Goal: Task Accomplishment & Management: Manage account settings

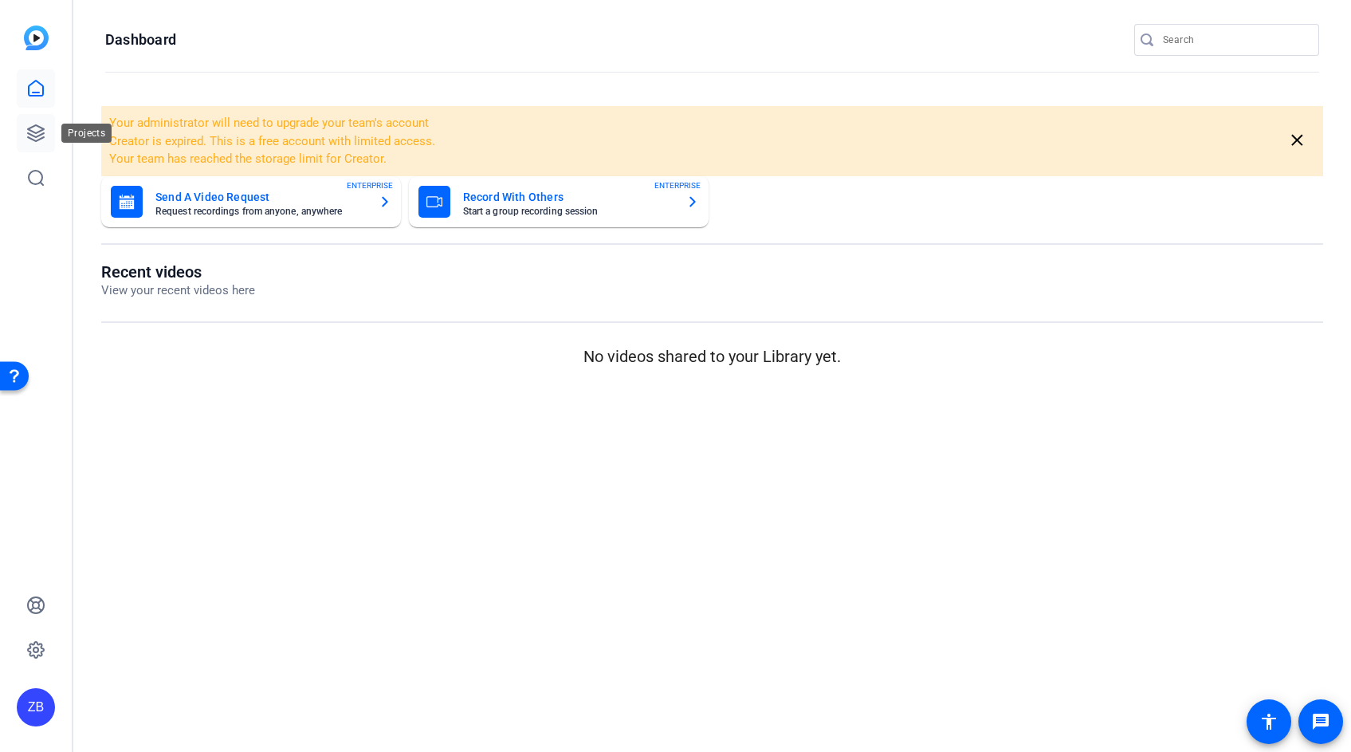
click at [35, 131] on icon at bounding box center [35, 133] width 19 height 19
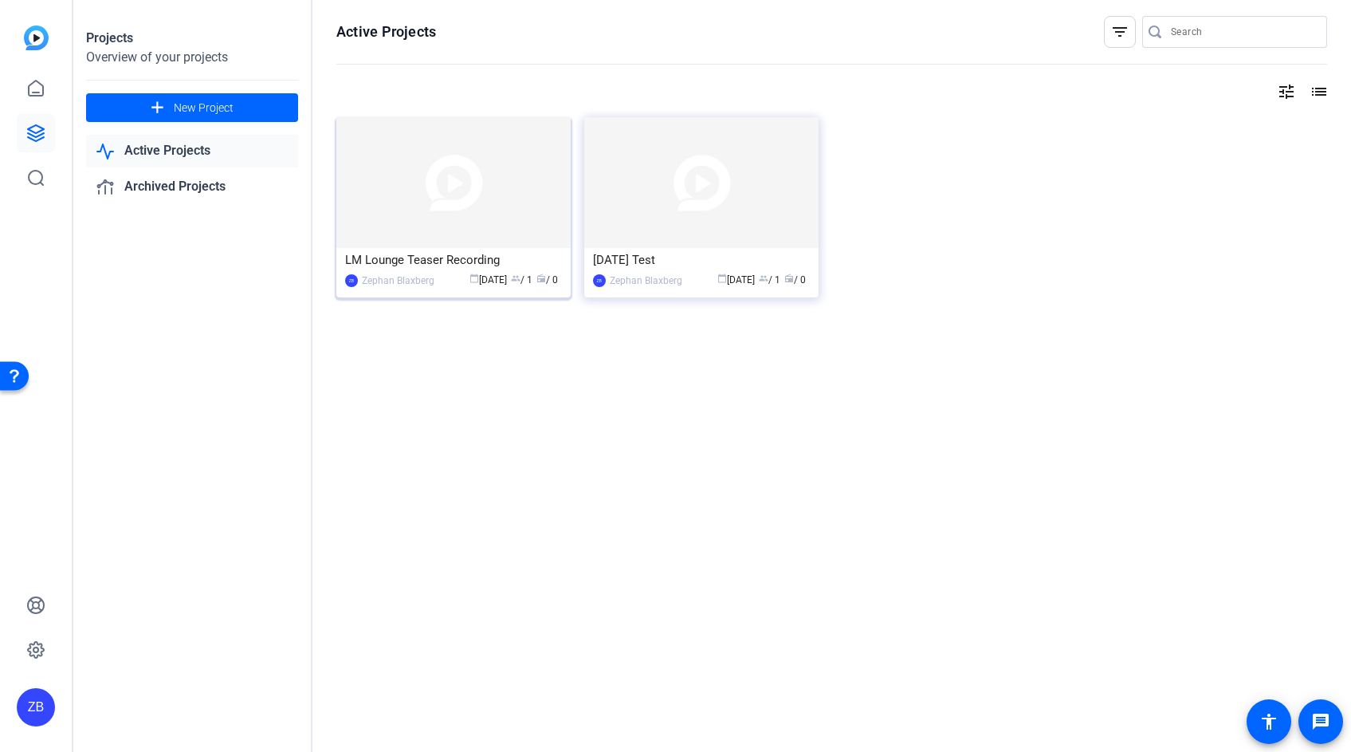
click at [454, 266] on div "LM Lounge Teaser Recording" at bounding box center [453, 260] width 217 height 24
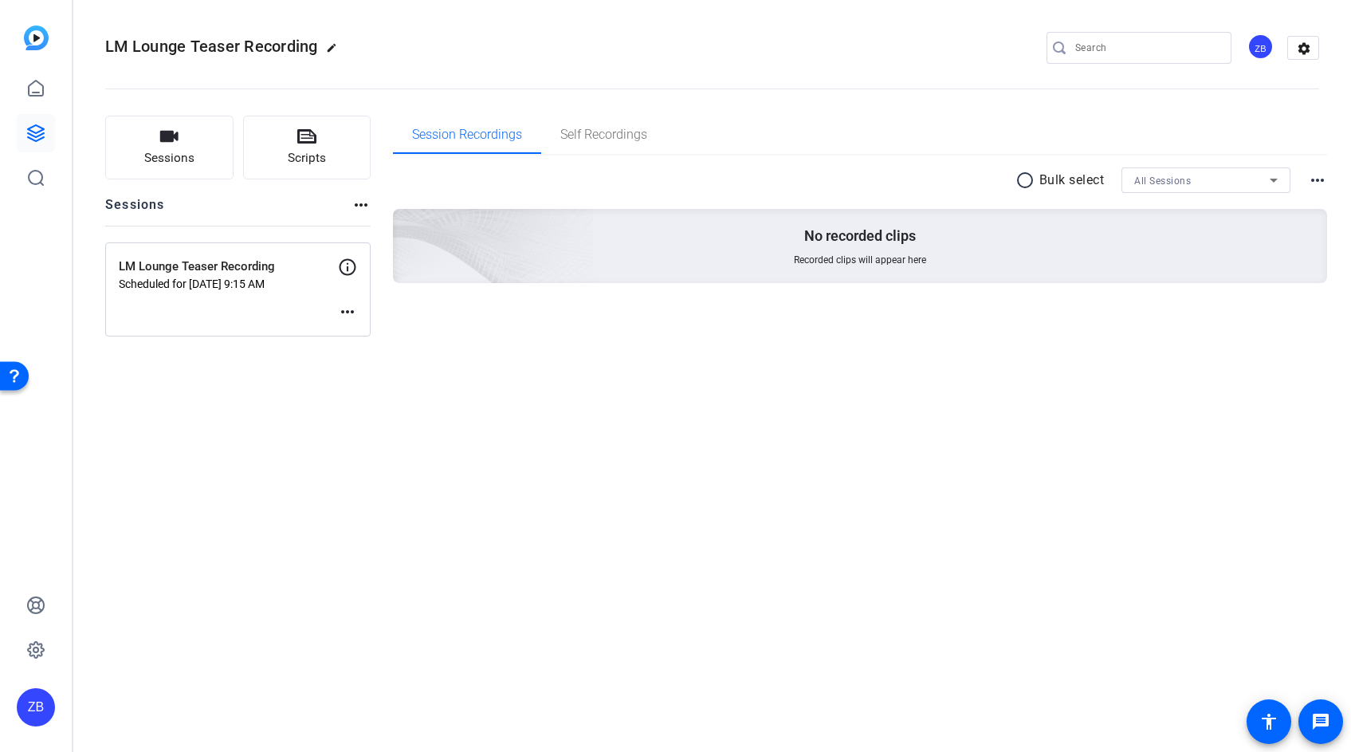
click at [347, 310] on mat-icon "more_horiz" at bounding box center [347, 311] width 19 height 19
click at [364, 339] on span "Edit Session" at bounding box center [387, 335] width 73 height 19
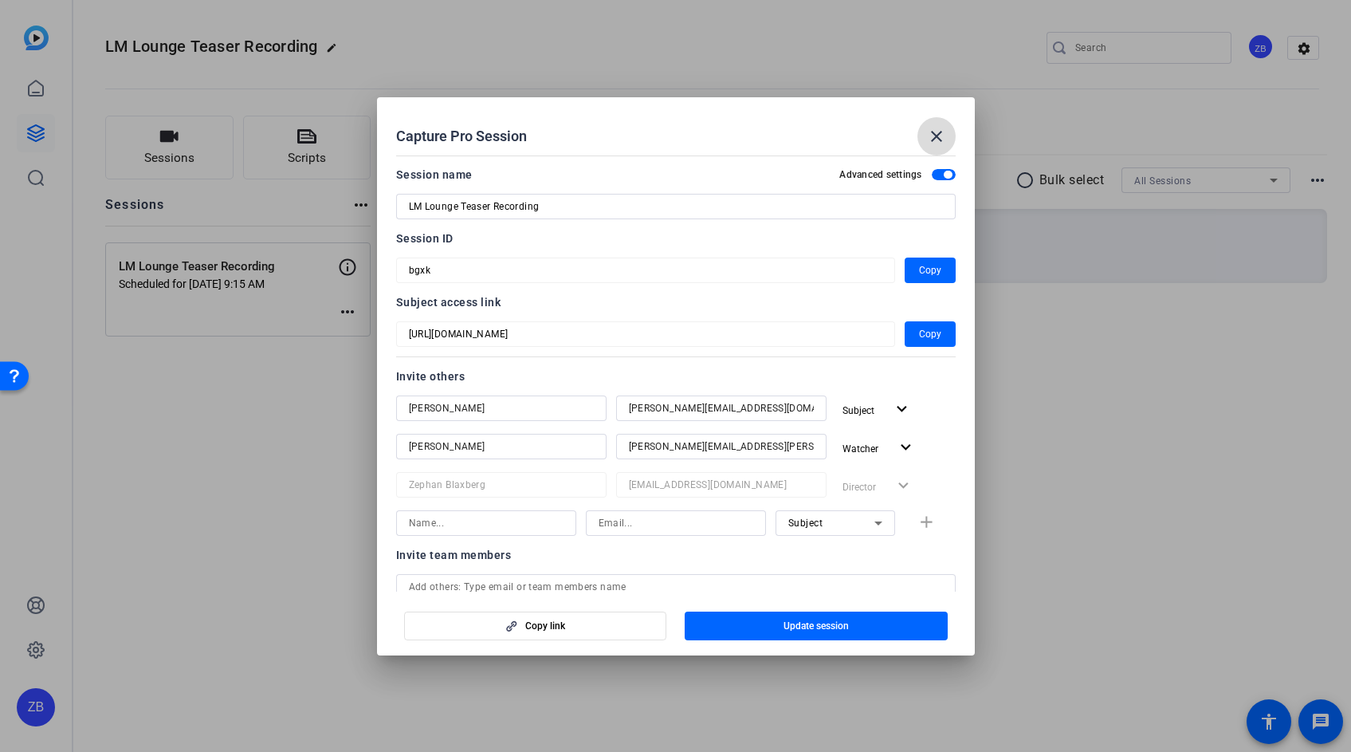
click at [942, 135] on mat-icon "close" at bounding box center [936, 136] width 19 height 19
